Goal: Transaction & Acquisition: Obtain resource

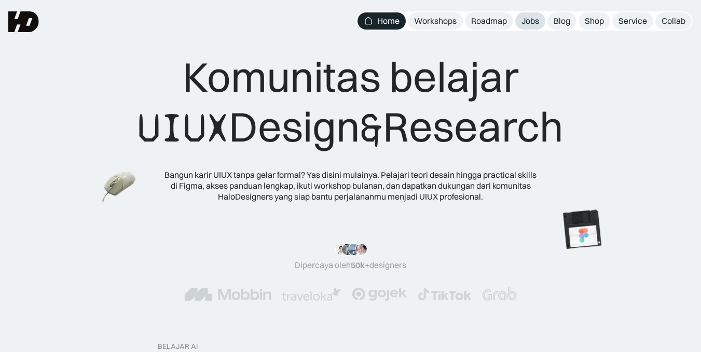
click at [530, 16] on div "Jobs" at bounding box center [531, 21] width 18 height 11
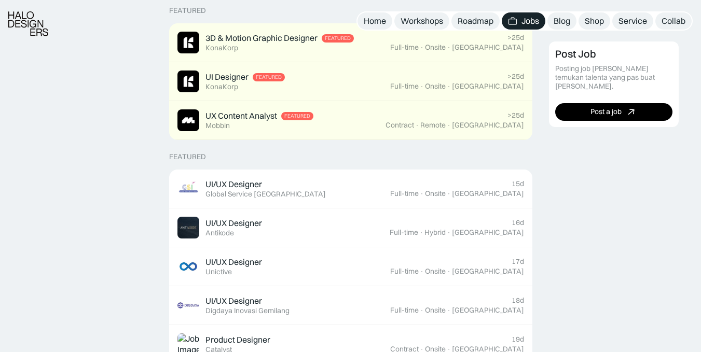
scroll to position [282, 0]
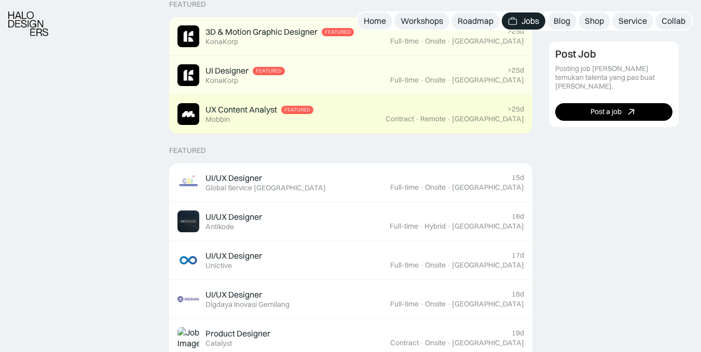
click at [358, 111] on div "UX Content Analyst Featured Mobbin" at bounding box center [282, 114] width 208 height 22
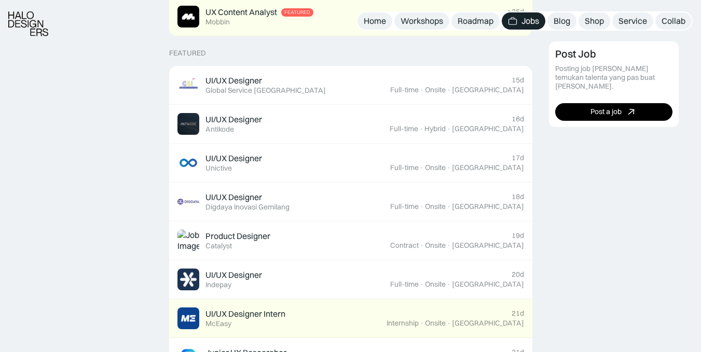
scroll to position [380, 0]
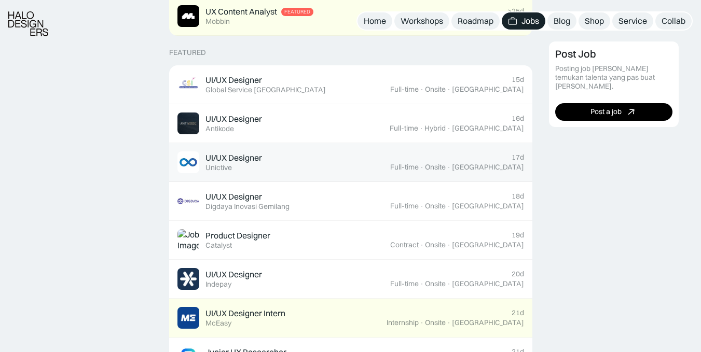
click at [316, 158] on div "UI/UX Designer Featured Unictive" at bounding box center [284, 163] width 213 height 22
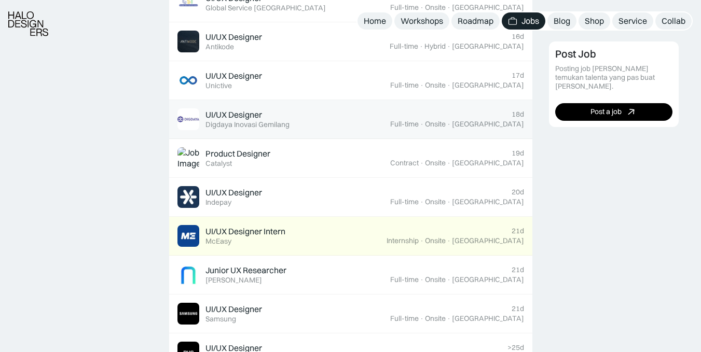
scroll to position [466, 0]
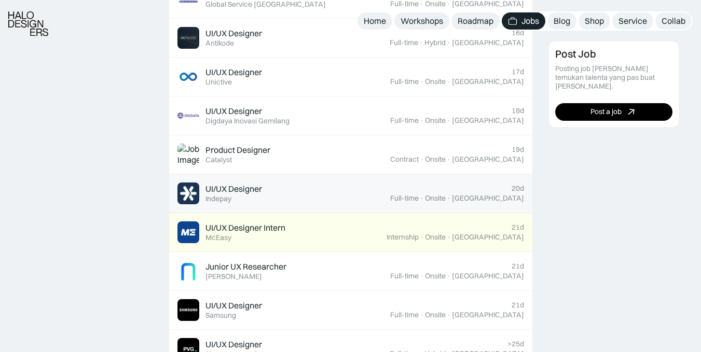
click at [303, 198] on div "UI/UX Designer Featured Indepay" at bounding box center [284, 194] width 213 height 22
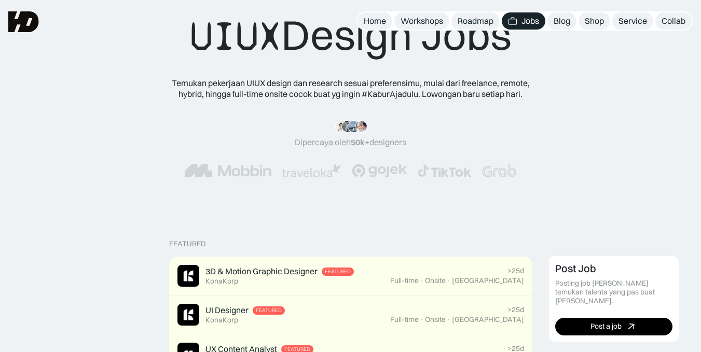
scroll to position [0, 0]
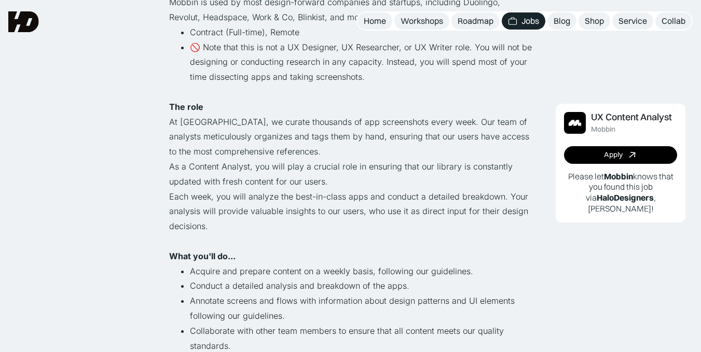
scroll to position [124, 0]
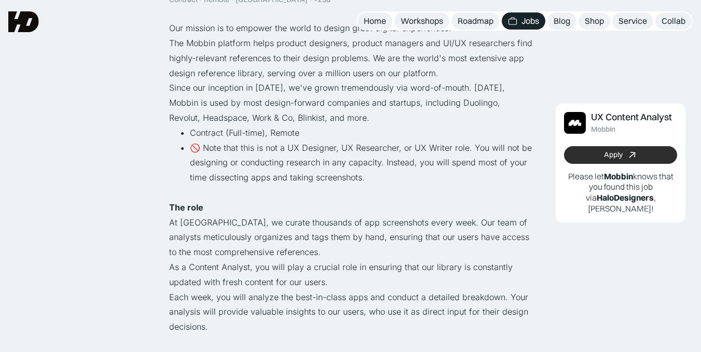
click at [599, 158] on link "Apply" at bounding box center [620, 155] width 113 height 18
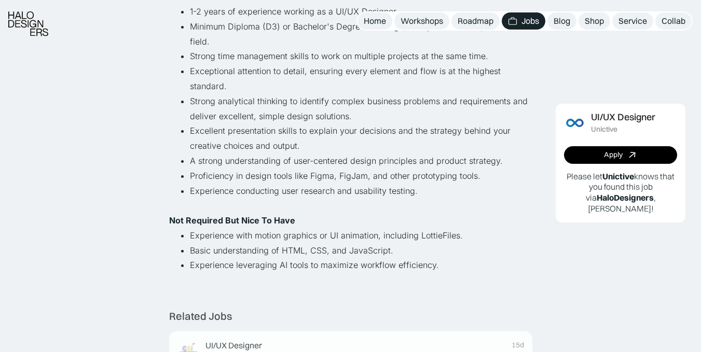
scroll to position [381, 0]
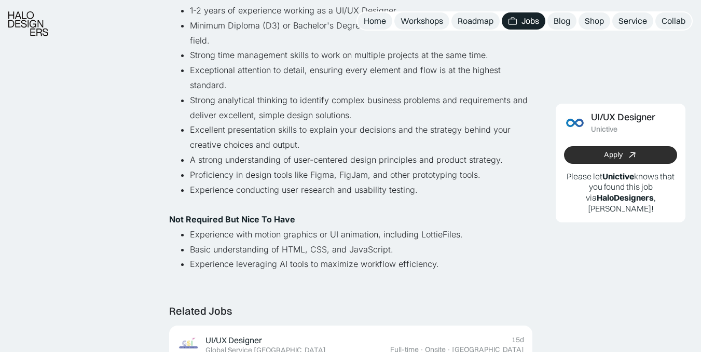
click at [599, 158] on link "Apply" at bounding box center [620, 155] width 113 height 18
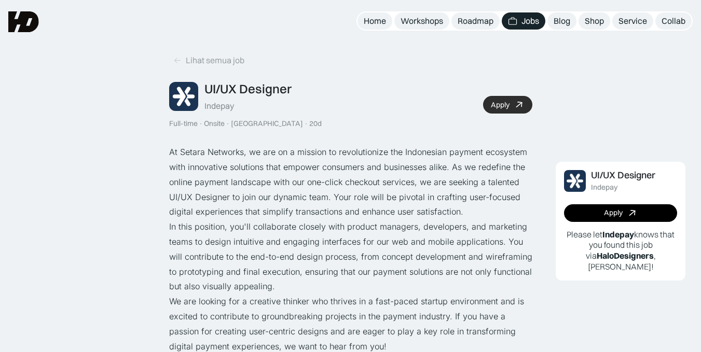
click at [515, 108] on icon at bounding box center [519, 105] width 15 height 15
